Goal: Task Accomplishment & Management: Use online tool/utility

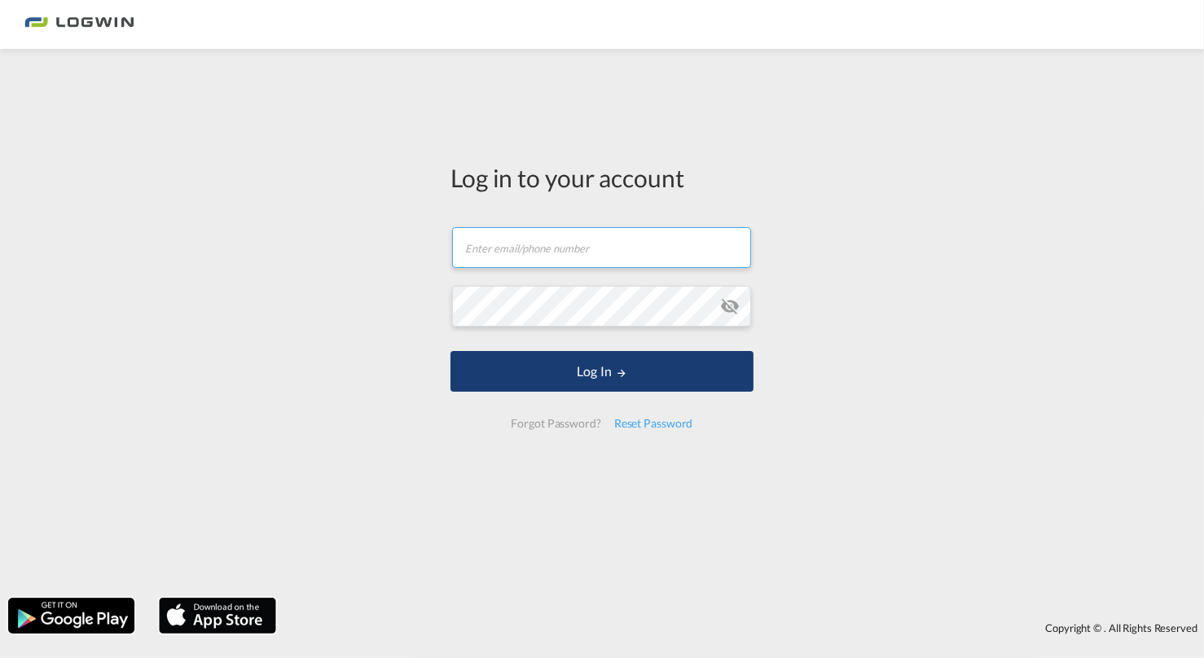
type input "[PERSON_NAME][EMAIL_ADDRESS][DOMAIN_NAME]"
click at [608, 369] on button "Log In" at bounding box center [601, 371] width 303 height 41
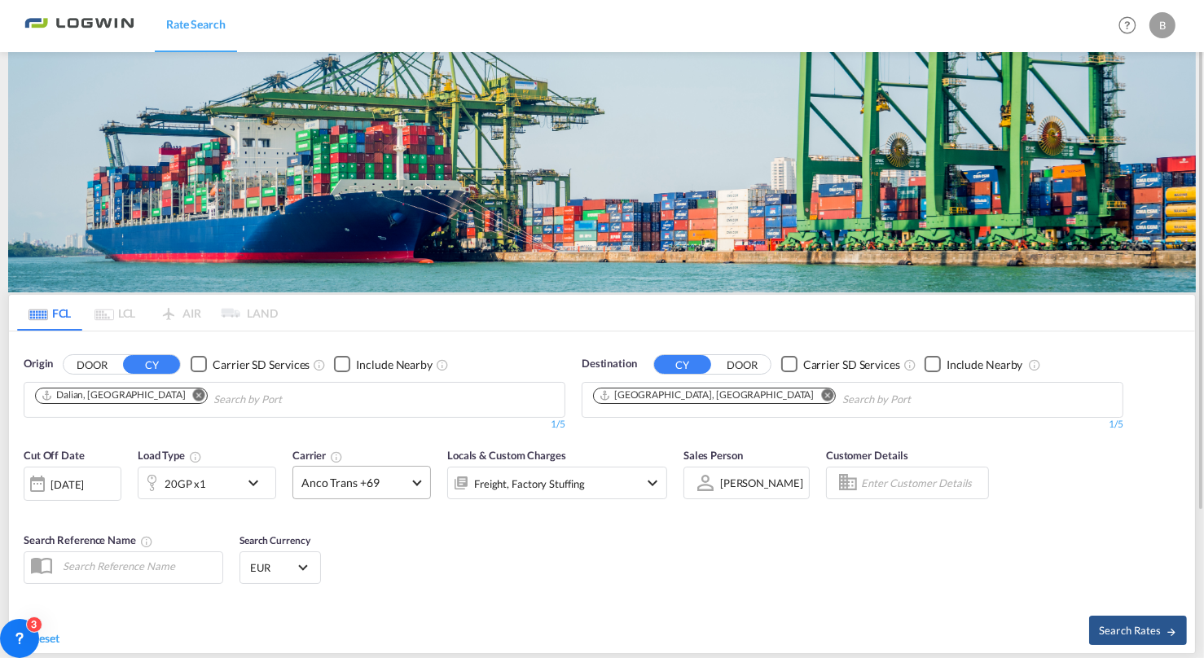
click at [359, 482] on span "Anco Trans +69" at bounding box center [354, 483] width 106 height 16
click at [763, 590] on md-backdrop at bounding box center [602, 329] width 1204 height 658
click at [1121, 627] on span "Search Rates" at bounding box center [1138, 630] width 78 height 13
type input "CNDAL to DEHAM / [DATE]"
